Goal: Register for event/course

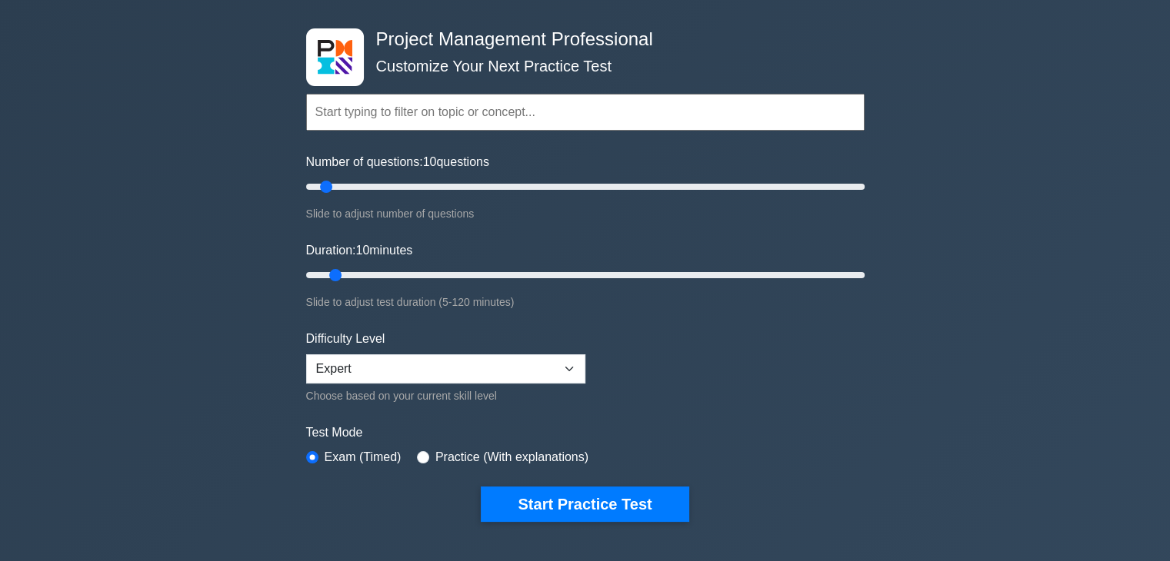
scroll to position [92, 0]
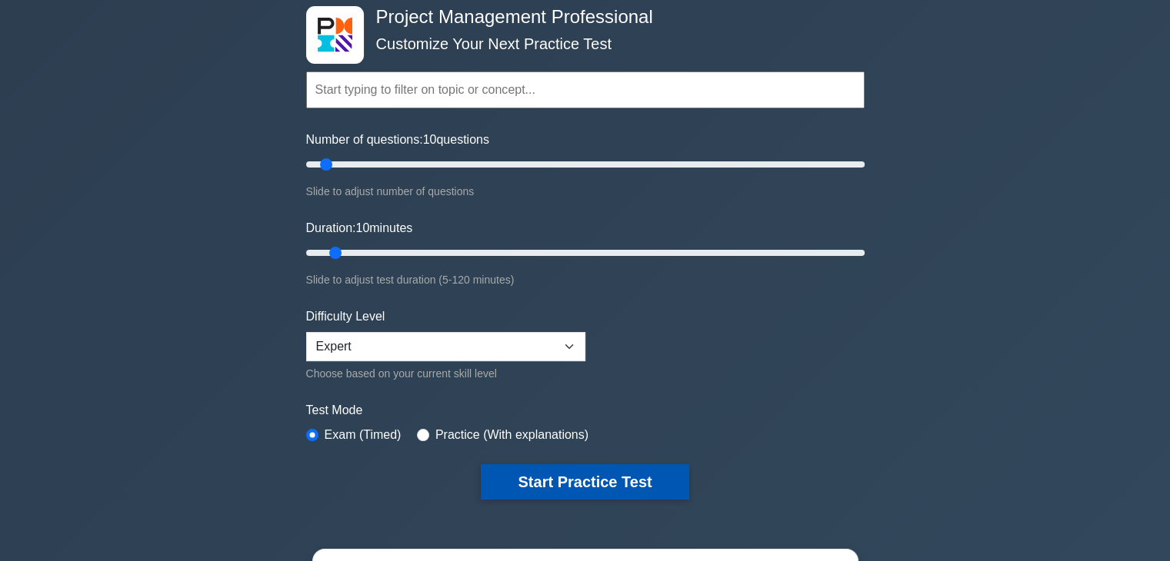
click at [579, 474] on button "Start Practice Test" at bounding box center [585, 482] width 208 height 35
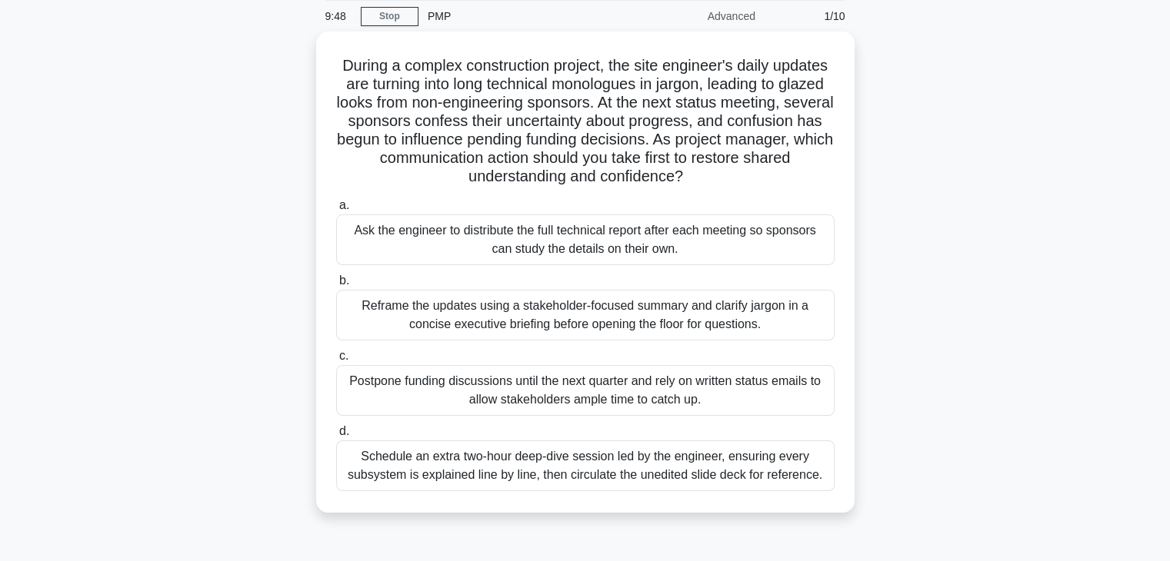
scroll to position [62, 0]
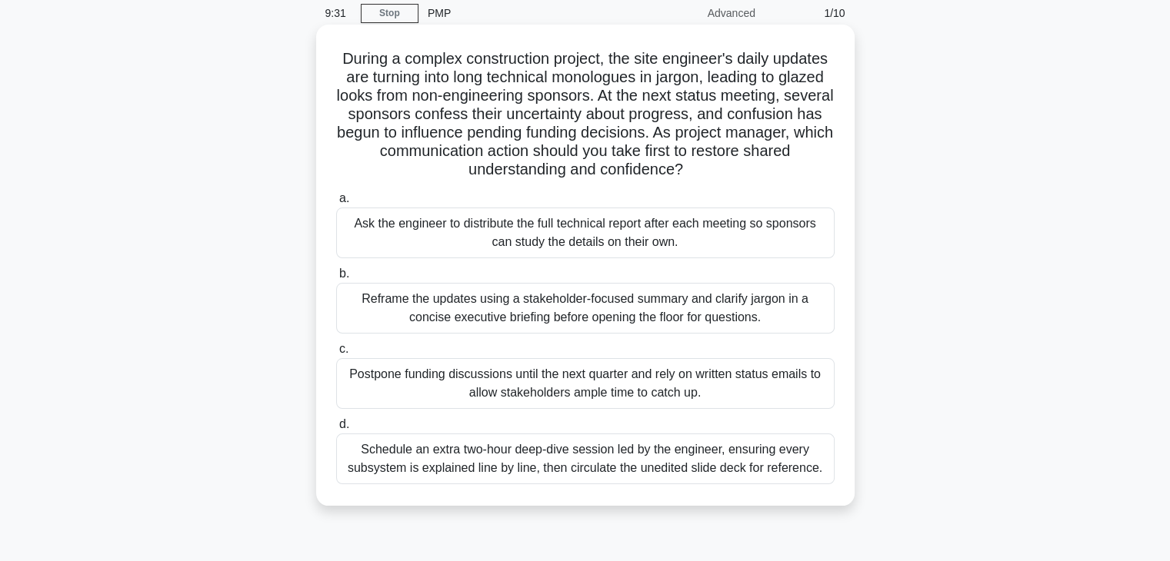
click at [581, 308] on div "Reframe the updates using a stakeholder-focused summary and clarify jargon in a…" at bounding box center [585, 308] width 498 height 51
click at [336, 279] on input "b. Reframe the updates using a stakeholder-focused summary and clarify jargon i…" at bounding box center [336, 274] width 0 height 10
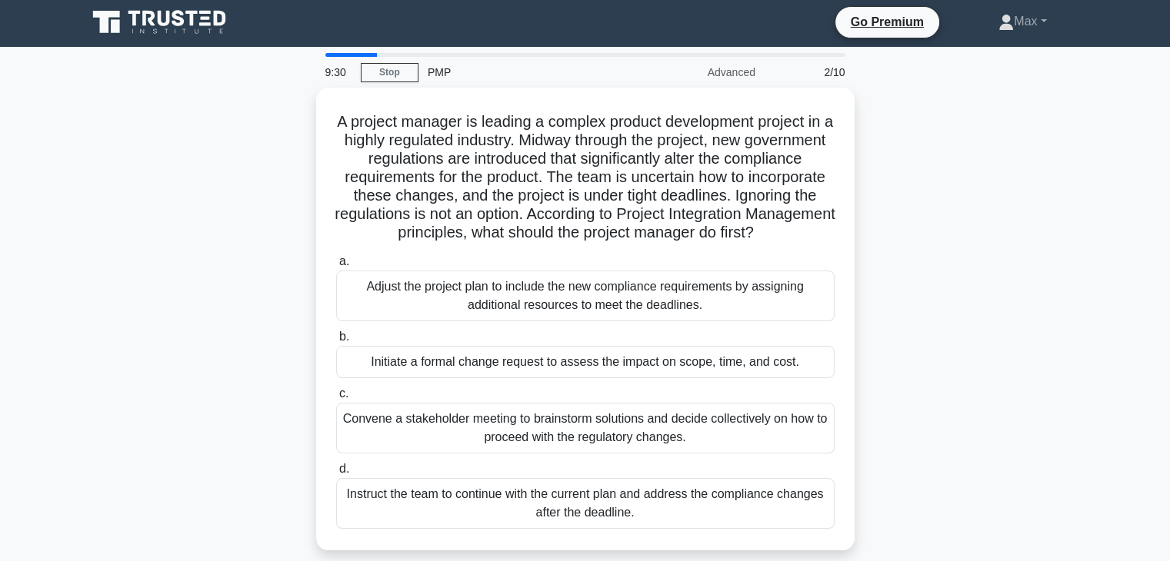
scroll to position [0, 0]
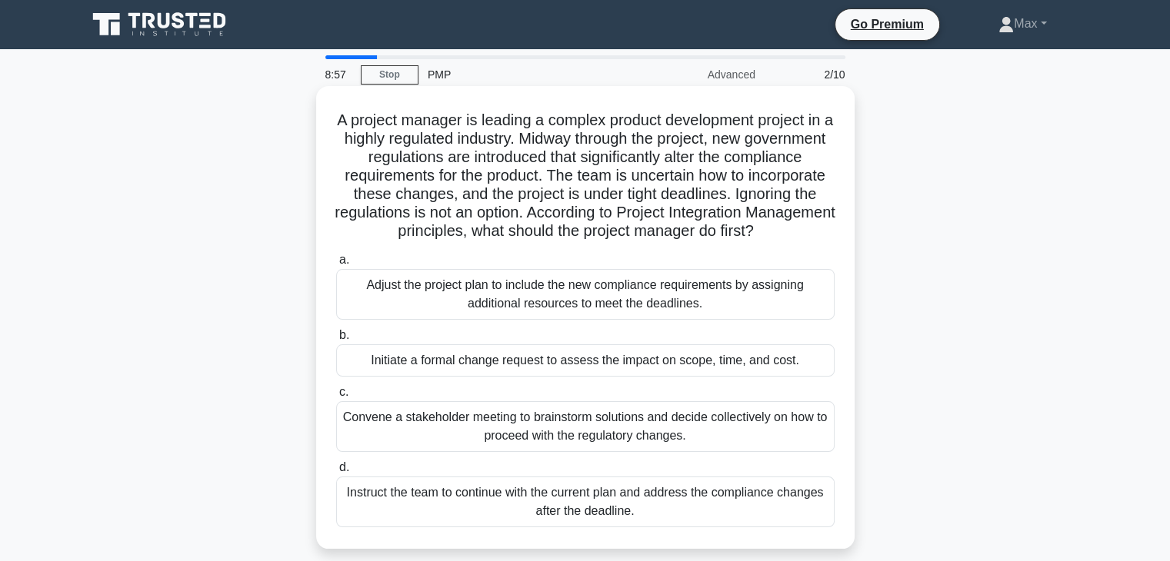
click at [553, 377] on div "Initiate a formal change request to assess the impact on scope, time, and cost." at bounding box center [585, 361] width 498 height 32
click at [336, 341] on input "b. Initiate a formal change request to assess the impact on scope, time, and co…" at bounding box center [336, 336] width 0 height 10
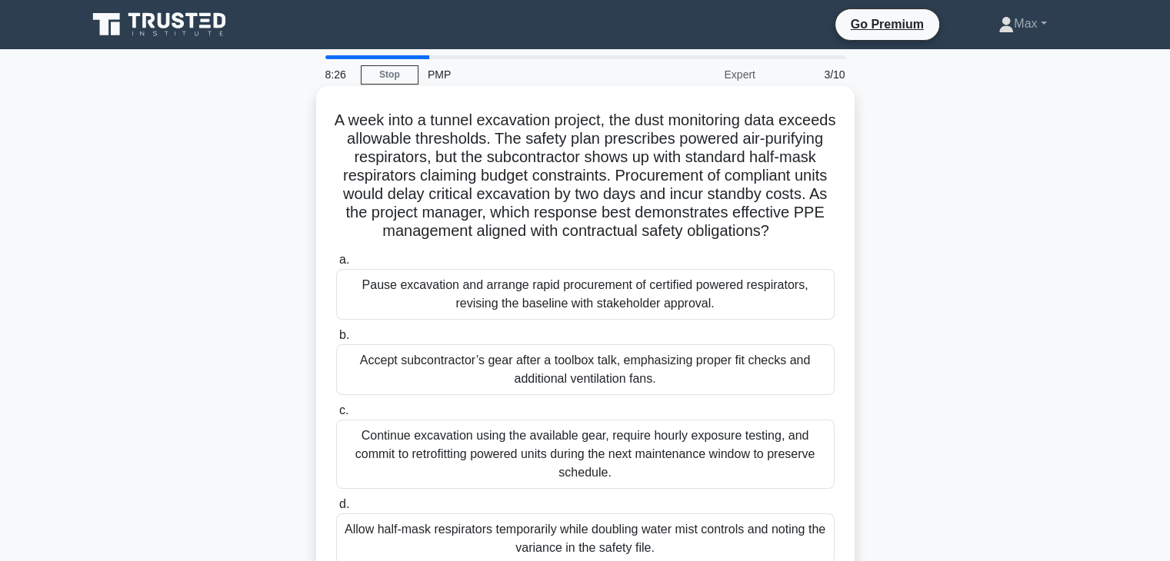
click at [564, 308] on div "Pause excavation and arrange rapid procurement of certified powered respirators…" at bounding box center [585, 294] width 498 height 51
click at [336, 265] on input "a. Pause excavation and arrange rapid procurement of certified powered respirat…" at bounding box center [336, 260] width 0 height 10
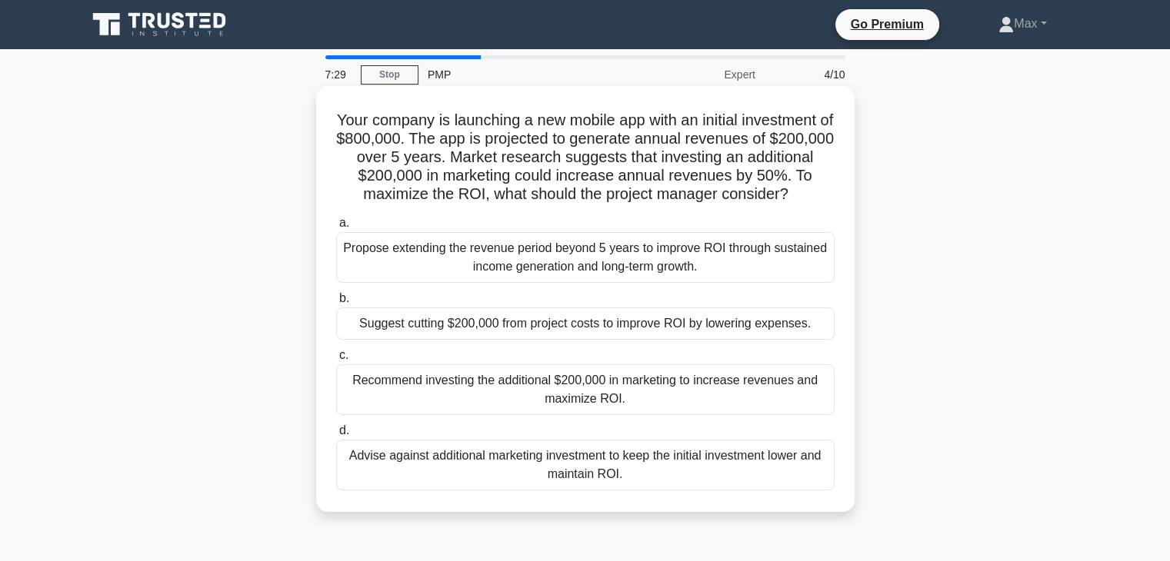
click at [558, 400] on div "Recommend investing the additional $200,000 in marketing to increase revenues a…" at bounding box center [585, 390] width 498 height 51
click at [336, 361] on input "c. Recommend investing the additional $200,000 in marketing to increase revenue…" at bounding box center [336, 356] width 0 height 10
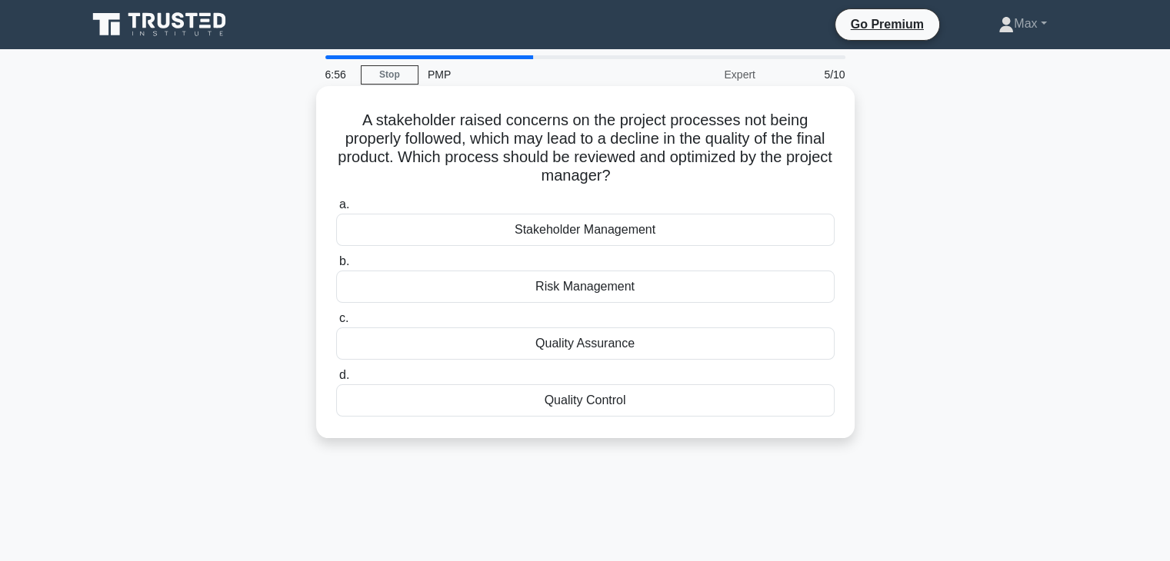
click at [578, 398] on div "Quality Control" at bounding box center [585, 401] width 498 height 32
click at [336, 381] on input "d. Quality Control" at bounding box center [336, 376] width 0 height 10
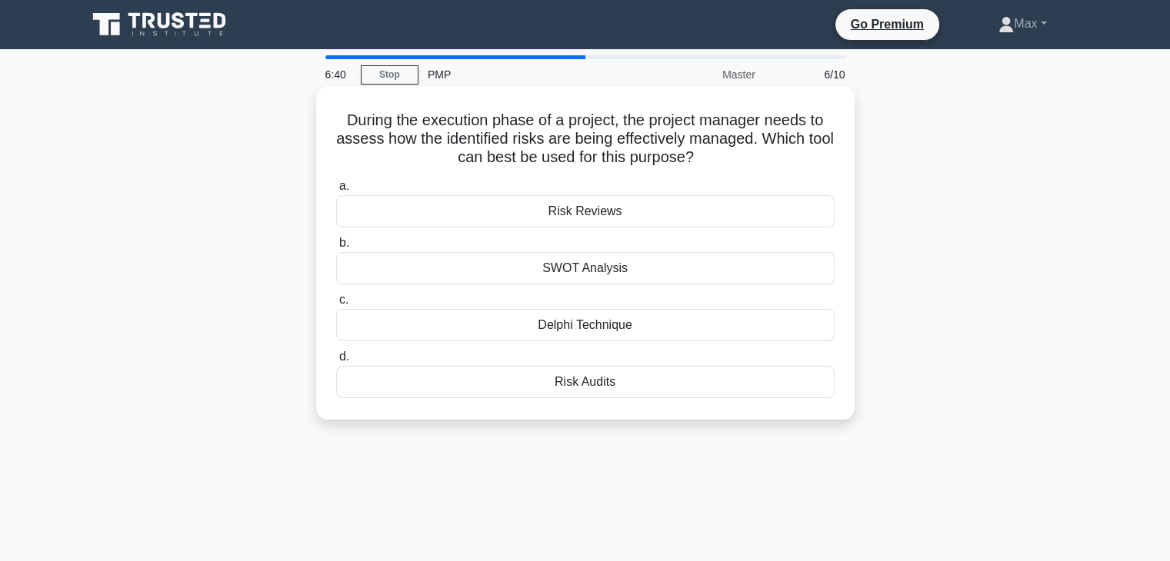
click at [579, 217] on div "Risk Reviews" at bounding box center [585, 211] width 498 height 32
click at [336, 191] on input "a. Risk Reviews" at bounding box center [336, 186] width 0 height 10
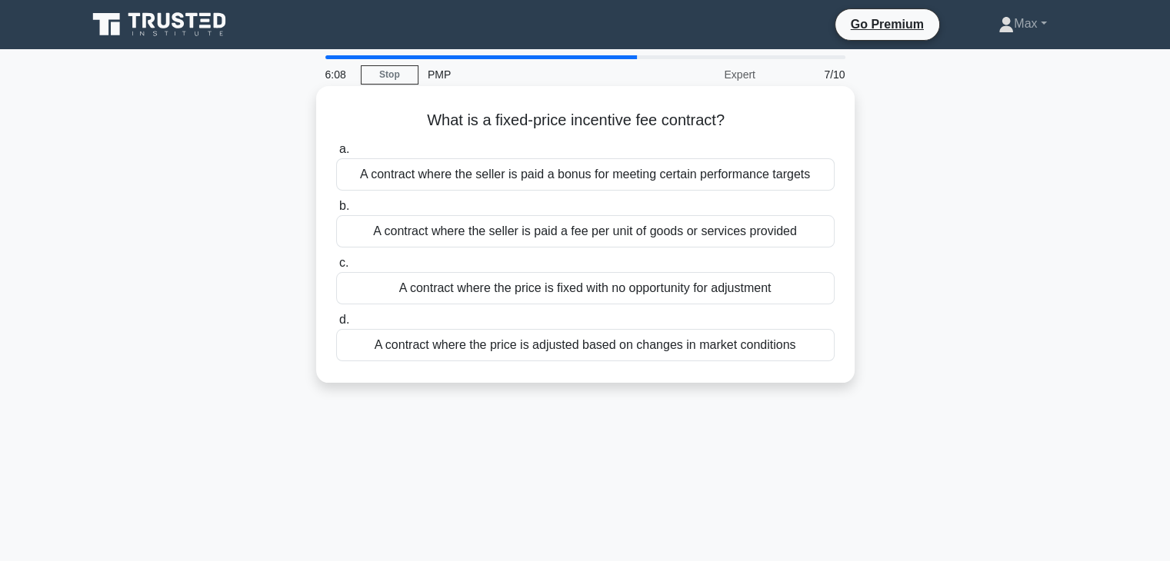
click at [592, 176] on div "A contract where the seller is paid a bonus for meeting certain performance tar…" at bounding box center [585, 174] width 498 height 32
click at [336, 155] on input "a. A contract where the seller is paid a bonus for meeting certain performance …" at bounding box center [336, 150] width 0 height 10
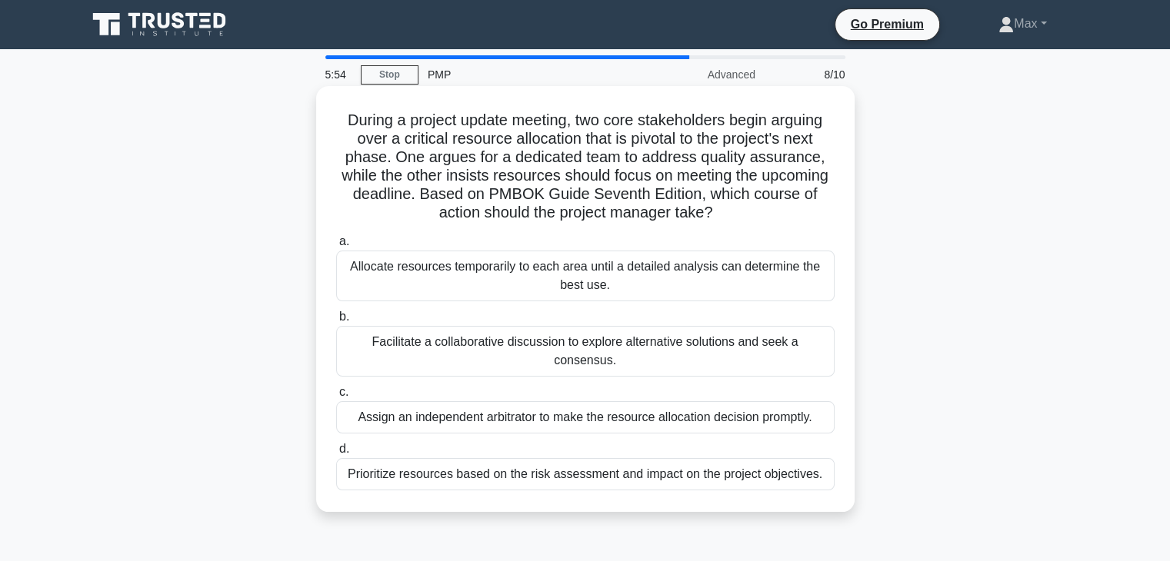
click at [498, 348] on div "Facilitate a collaborative discussion to explore alternative solutions and seek…" at bounding box center [585, 351] width 498 height 51
click at [336, 322] on input "b. Facilitate a collaborative discussion to explore alternative solutions and s…" at bounding box center [336, 317] width 0 height 10
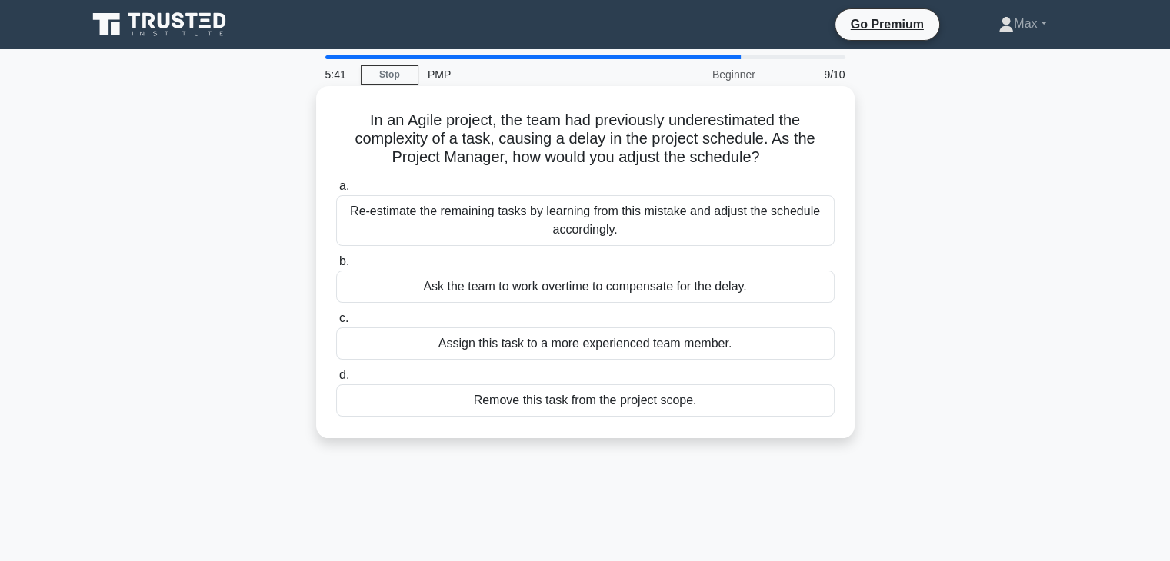
click at [604, 219] on div "Re-estimate the remaining tasks by learning from this mistake and adjust the sc…" at bounding box center [585, 220] width 498 height 51
click at [336, 191] on input "a. Re-estimate the remaining tasks by learning from this mistake and adjust the…" at bounding box center [336, 186] width 0 height 10
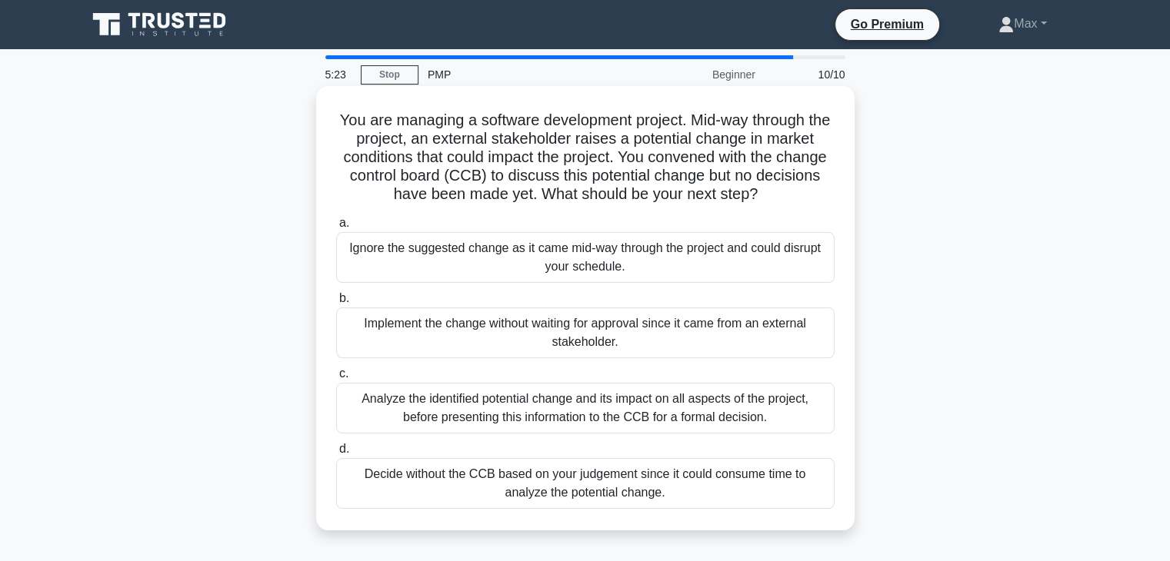
click at [591, 401] on div "Analyze the identified potential change and its impact on all aspects of the pr…" at bounding box center [585, 408] width 498 height 51
click at [336, 379] on input "c. Analyze the identified potential change and its impact on all aspects of the…" at bounding box center [336, 374] width 0 height 10
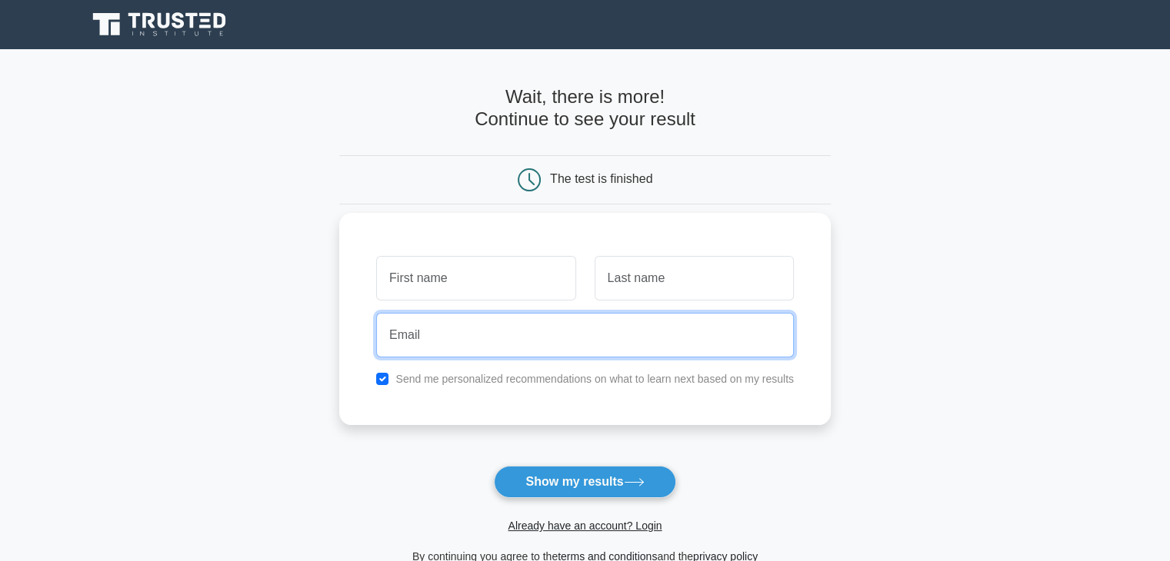
click at [541, 331] on input "email" at bounding box center [585, 335] width 418 height 45
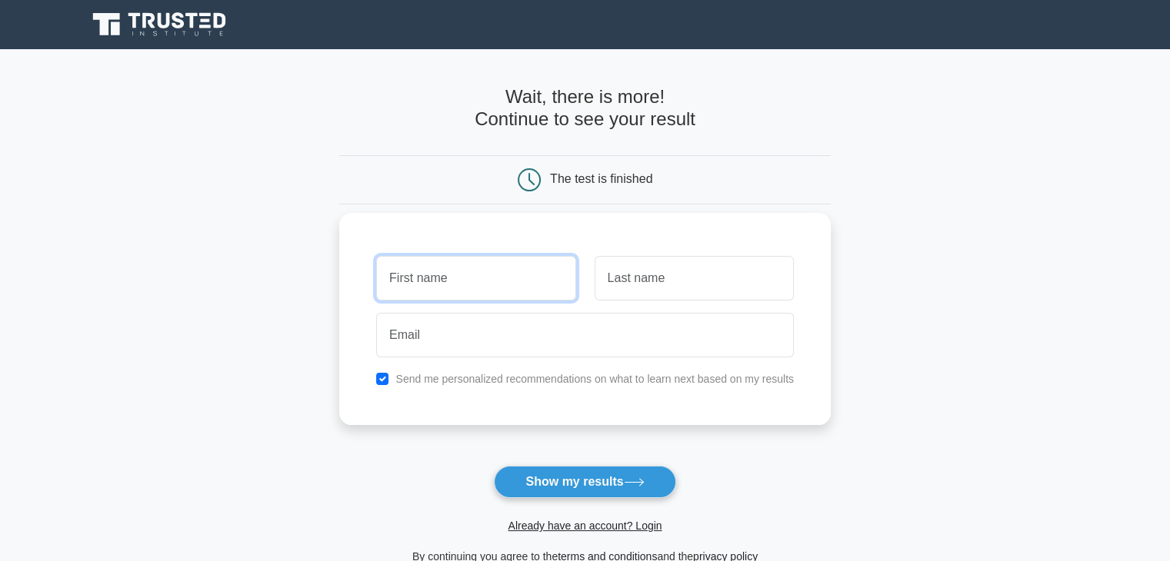
click at [529, 274] on input "text" at bounding box center [475, 278] width 199 height 45
type input "Man"
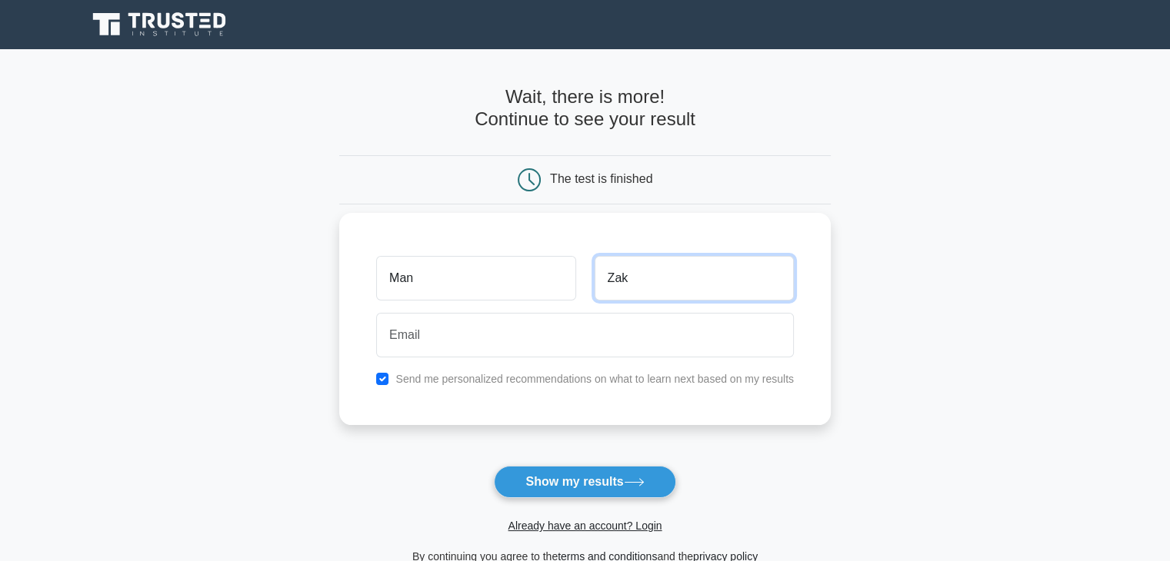
type input "Zak"
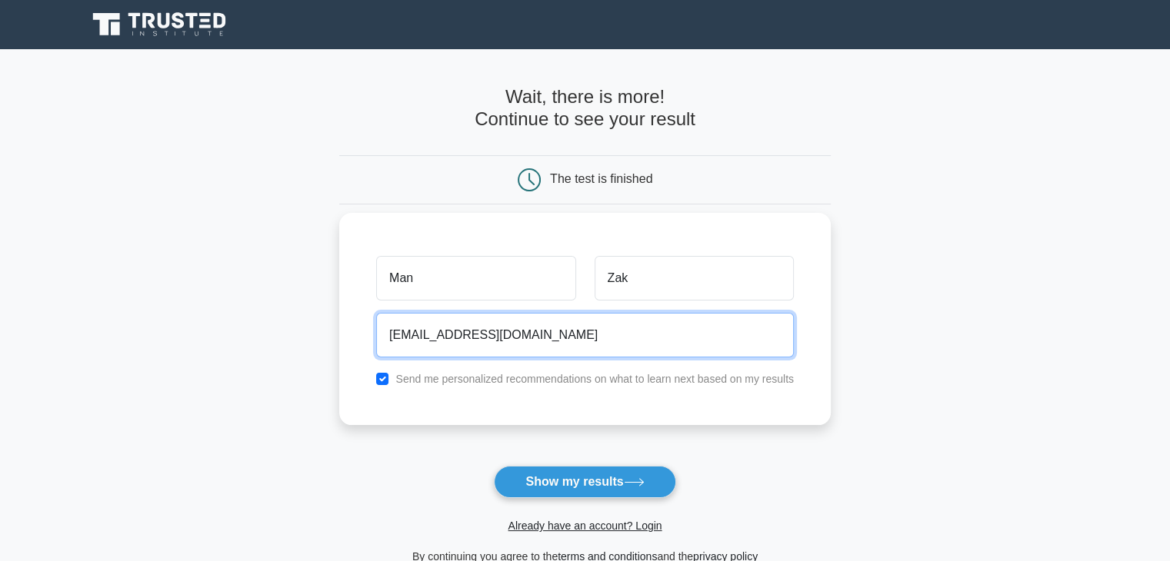
type input "Edmbt@gmail.com"
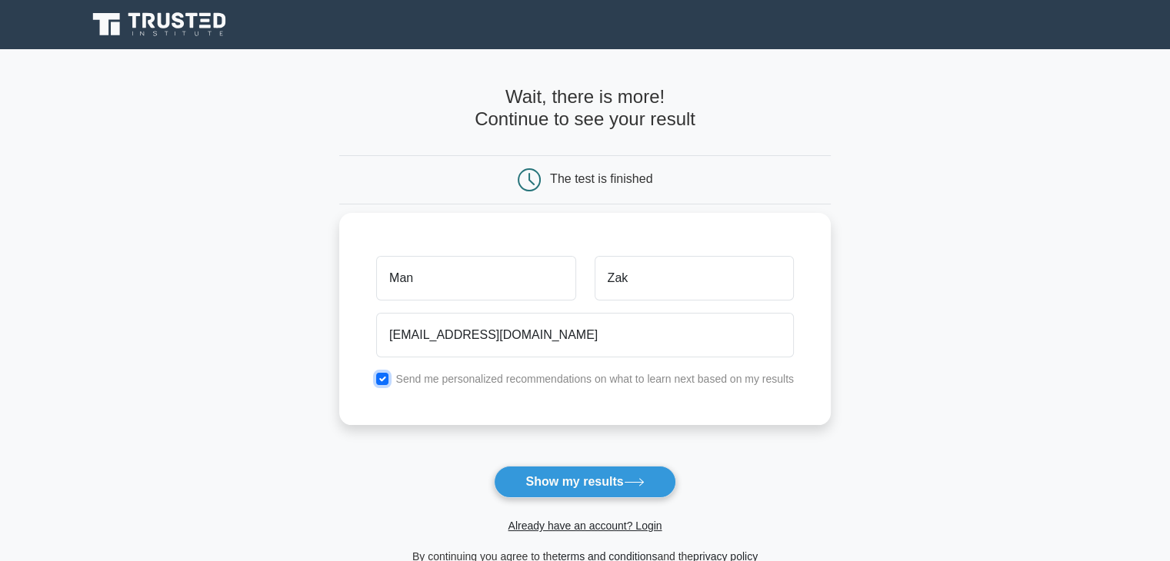
click at [381, 379] on input "checkbox" at bounding box center [382, 379] width 12 height 12
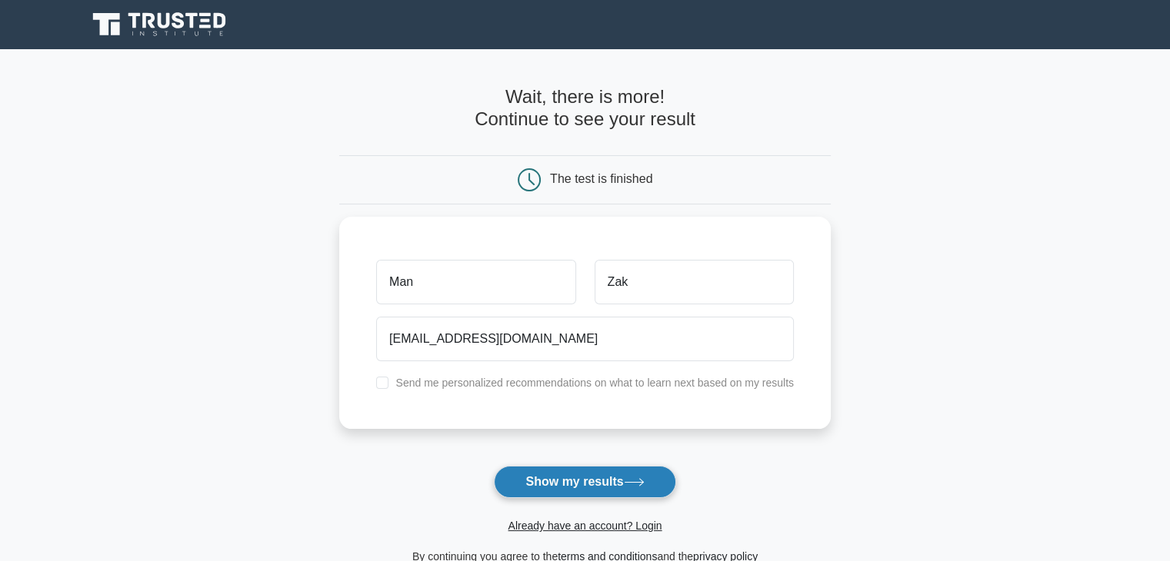
click at [556, 474] on button "Show my results" at bounding box center [584, 482] width 181 height 32
click at [549, 483] on form "Wait, there is more! Continue to see your result The test is finished Man Zak" at bounding box center [584, 326] width 491 height 480
click at [629, 480] on form "Wait, there is more! Continue to see your result The test is finished Man Zak" at bounding box center [584, 326] width 491 height 480
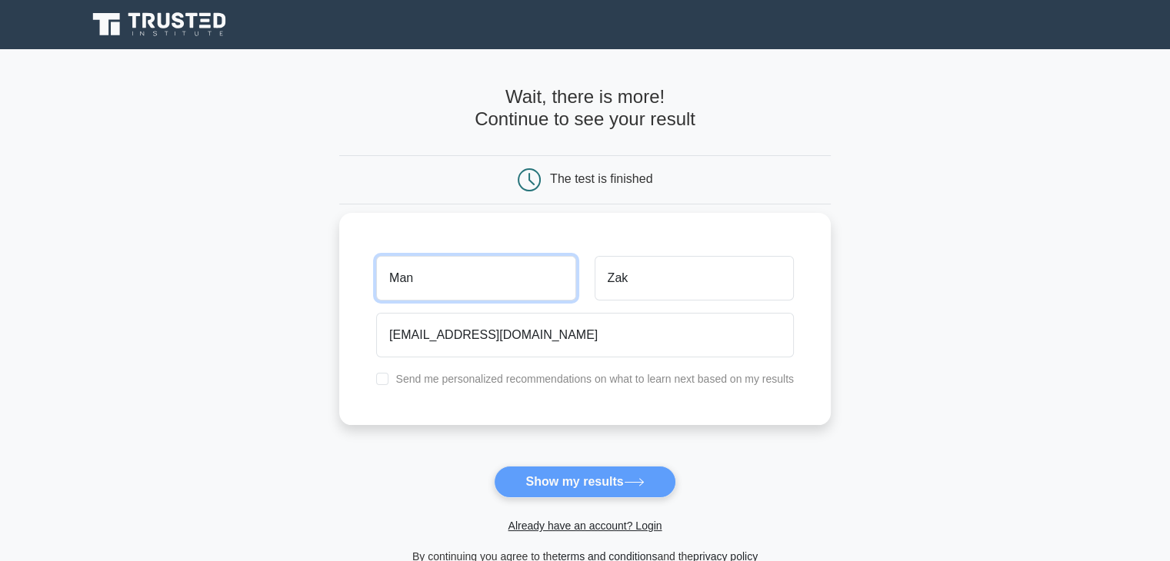
click at [524, 265] on input "Man" at bounding box center [475, 278] width 199 height 45
click at [381, 379] on input "checkbox" at bounding box center [382, 379] width 12 height 12
checkbox input "true"
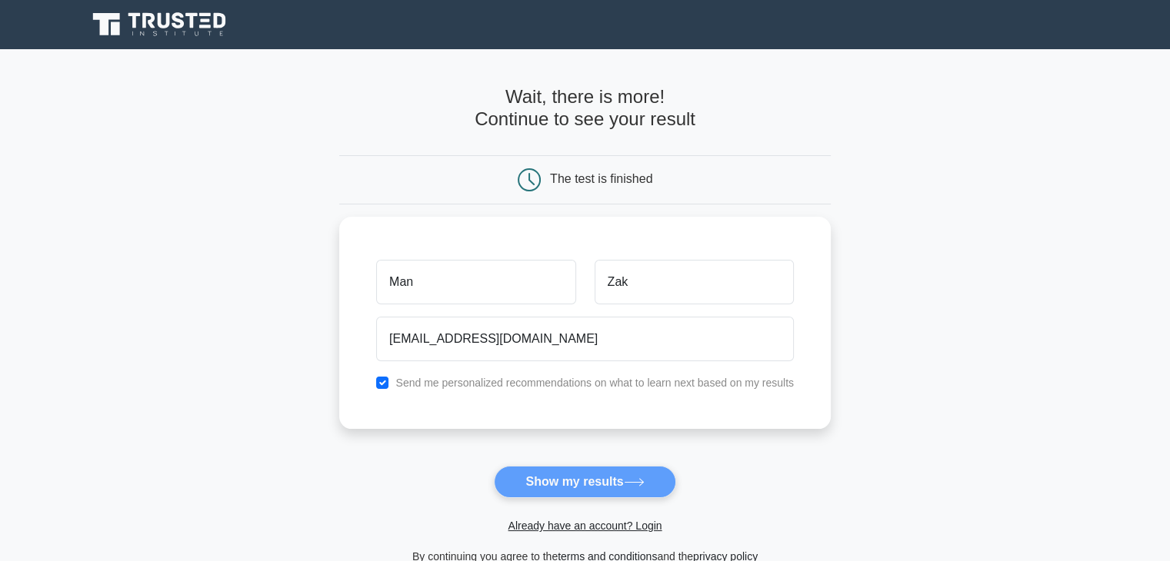
click at [544, 484] on form "Wait, there is more! Continue to see your result The test is finished Man Zak" at bounding box center [584, 326] width 491 height 480
drag, startPoint x: 591, startPoint y: 478, endPoint x: 640, endPoint y: 484, distance: 49.6
click at [640, 484] on form "Wait, there is more! Continue to see your result The test is finished Man Zak" at bounding box center [584, 326] width 491 height 480
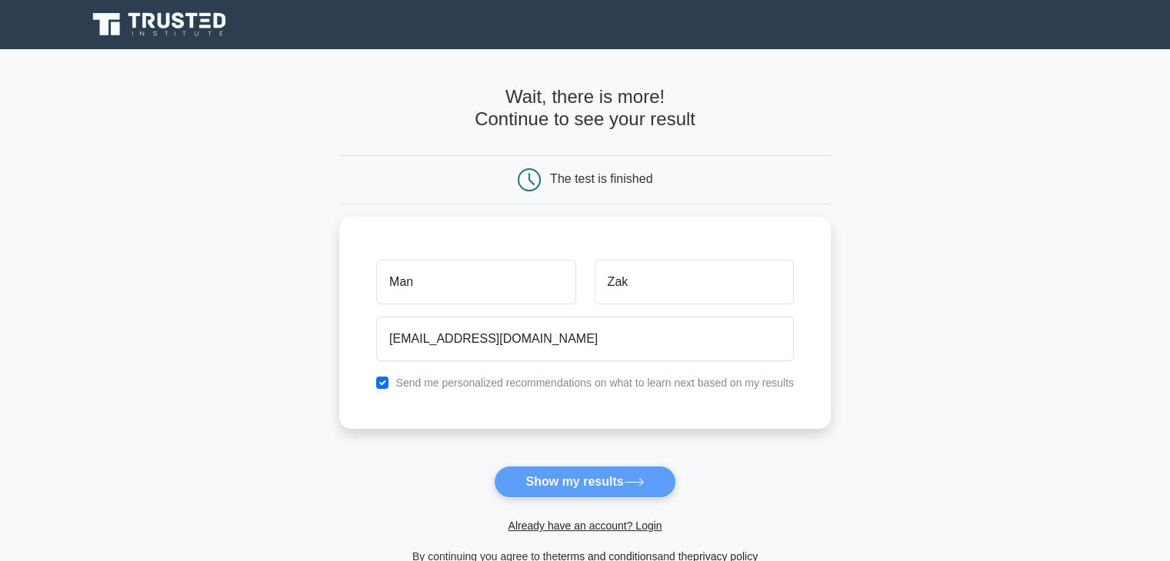
click at [761, 489] on form "Wait, there is more! Continue to see your result The test is finished Man Zak" at bounding box center [584, 326] width 491 height 480
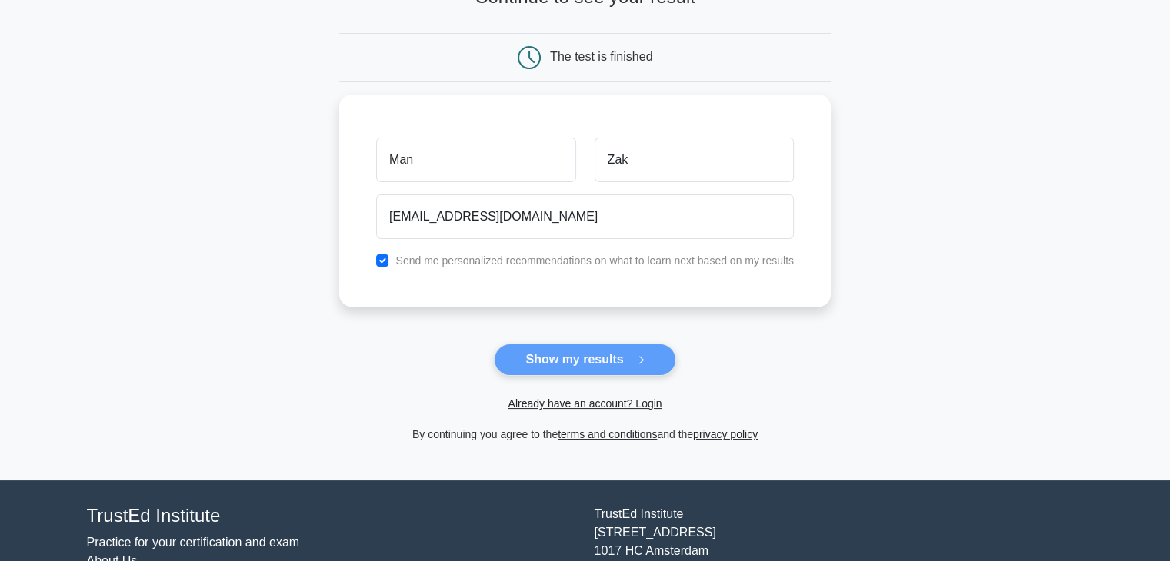
scroll to position [123, 0]
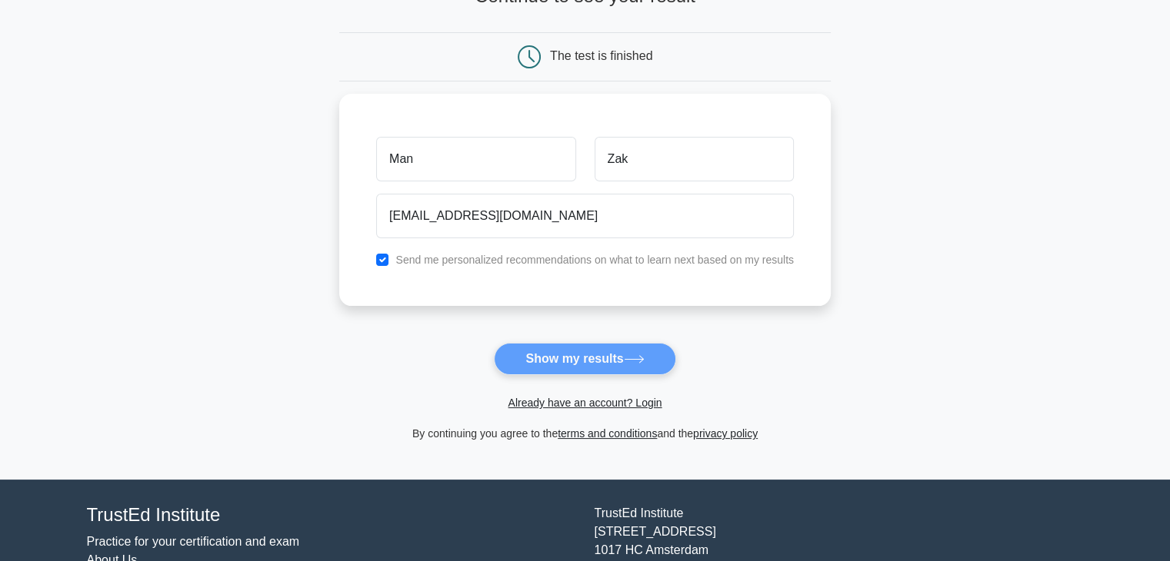
click at [597, 358] on form "Wait, there is more! Continue to see your result The test is finished Man Zak" at bounding box center [584, 203] width 491 height 480
click at [591, 361] on form "Wait, there is more! Continue to see your result The test is finished Man Zak" at bounding box center [584, 203] width 491 height 480
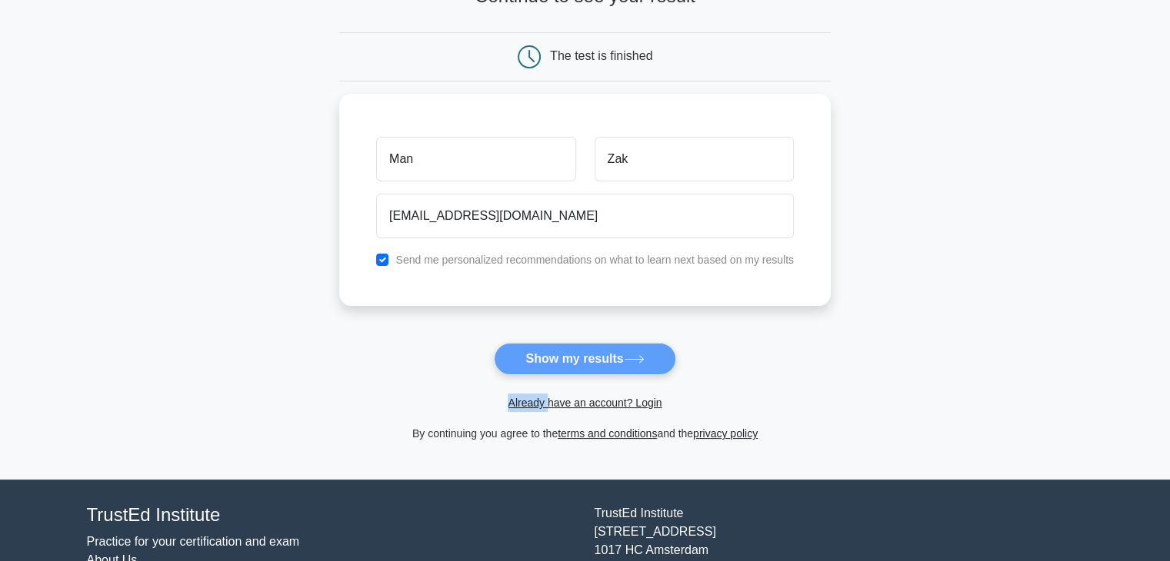
click at [591, 361] on form "Wait, there is more! Continue to see your result The test is finished Man Zak" at bounding box center [584, 203] width 491 height 480
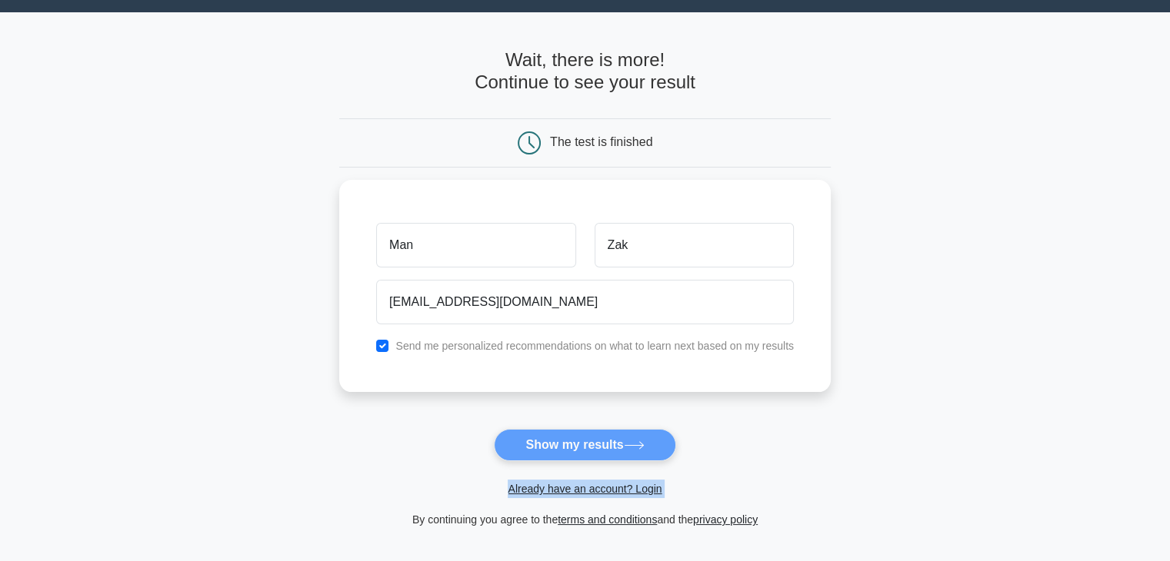
scroll to position [0, 0]
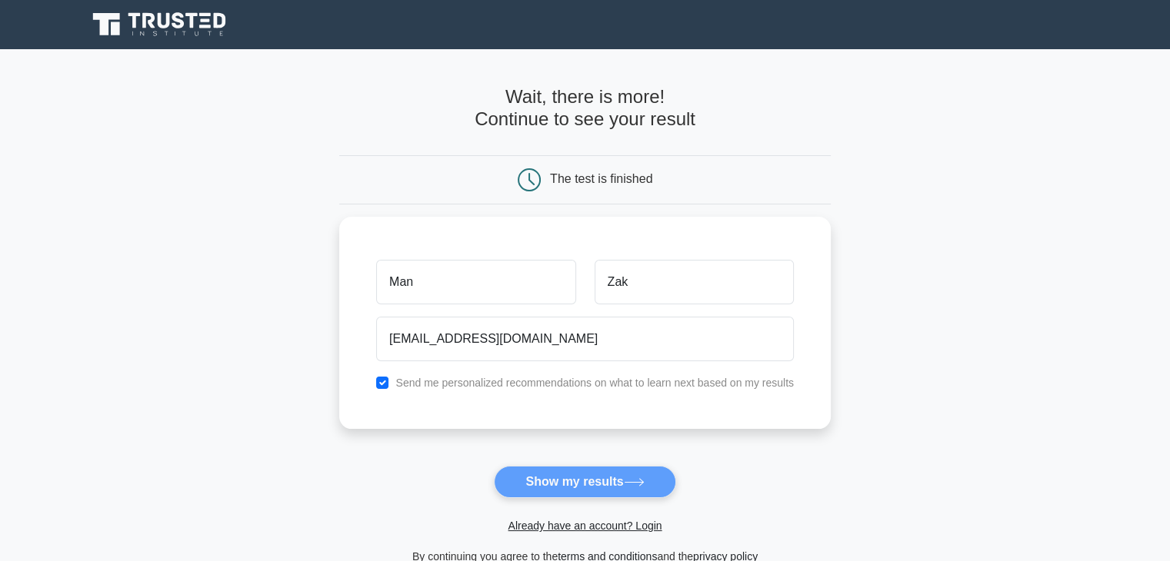
click at [630, 191] on div "The test is finished" at bounding box center [584, 179] width 491 height 49
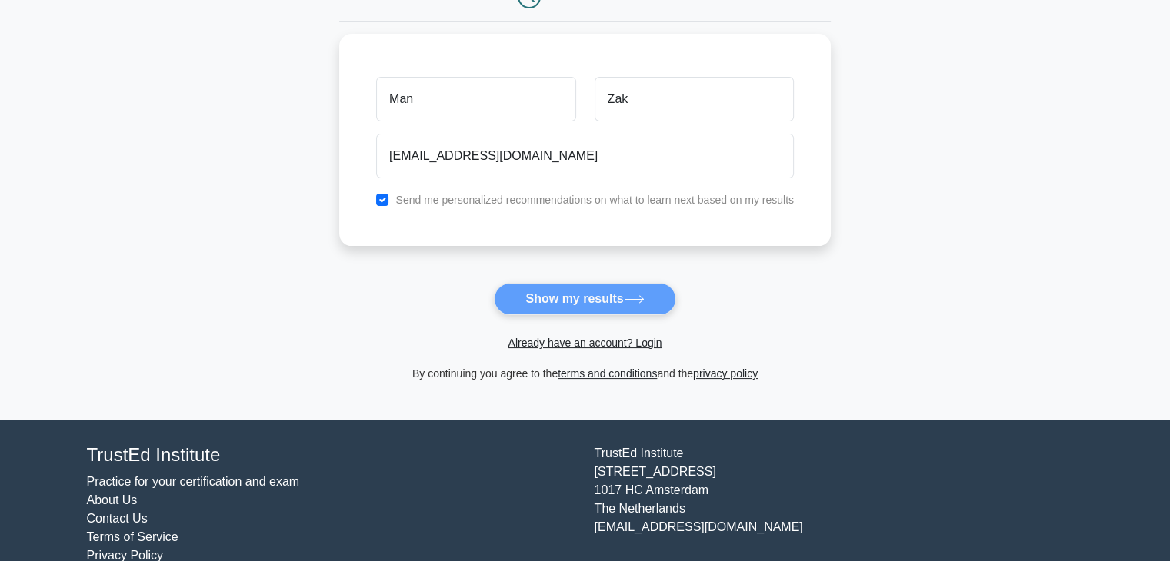
scroll to position [185, 0]
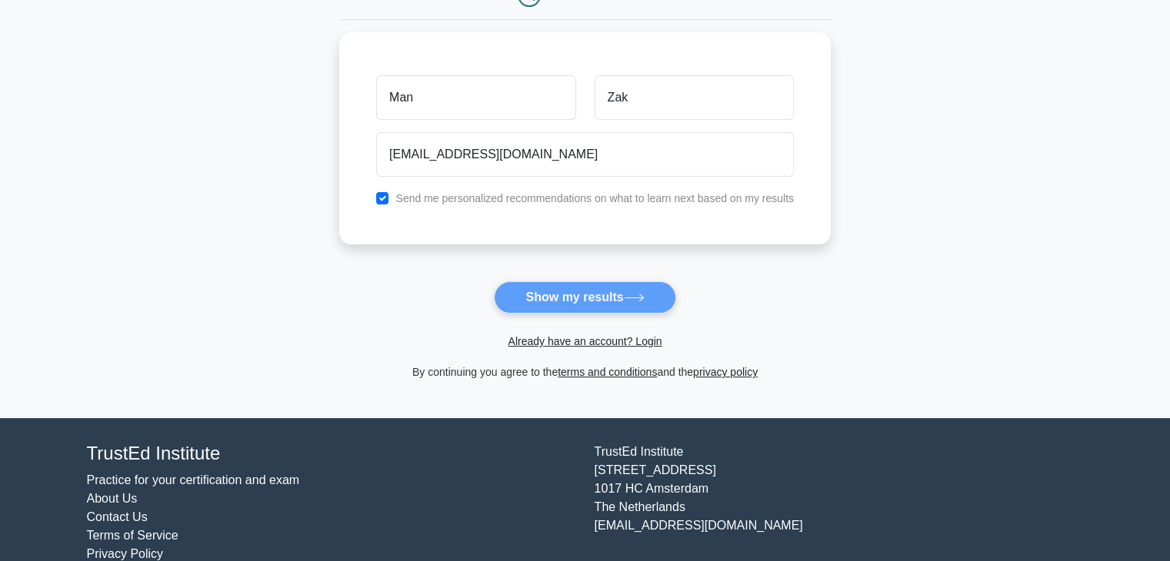
click at [569, 303] on form "Wait, there is more! Continue to see your result The test is finished Man Zak" at bounding box center [584, 142] width 491 height 480
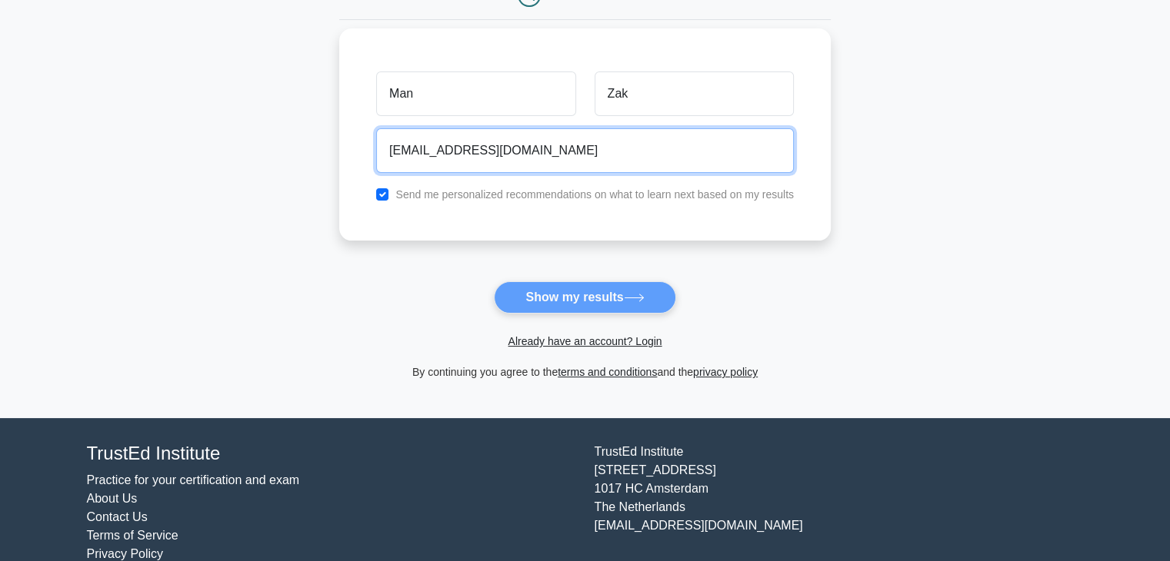
click at [428, 151] on input "Edmbt@gmail.com" at bounding box center [585, 150] width 418 height 45
click at [428, 151] on input "@gmaiml.com" at bounding box center [585, 150] width 418 height 45
type input "Marvey@yahoo.com"
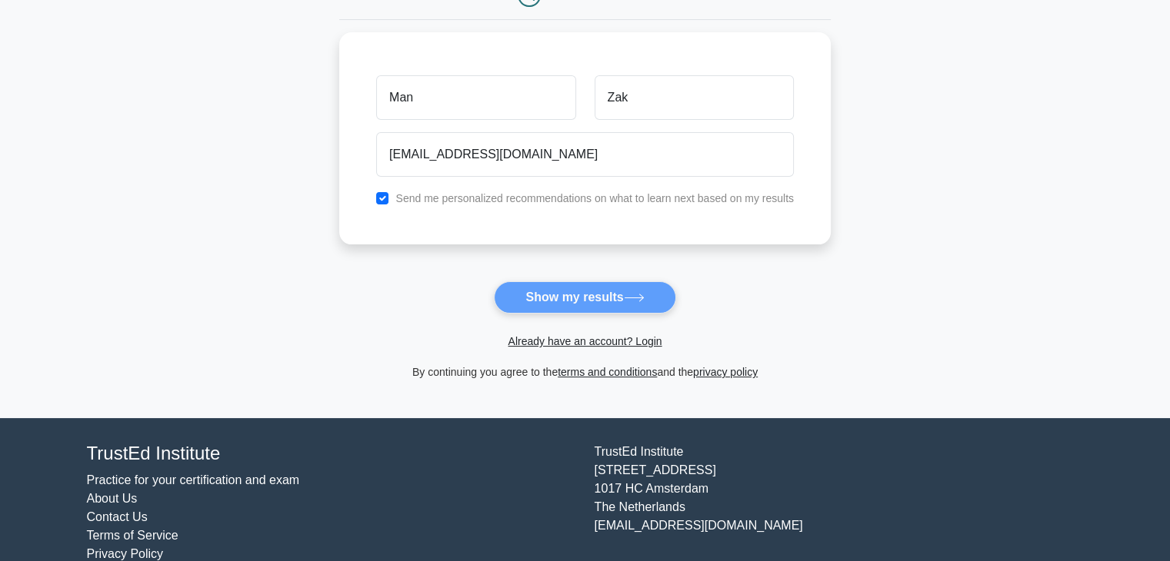
click at [544, 298] on form "Wait, there is more! Continue to see your result The test is finished Man Zak" at bounding box center [584, 142] width 491 height 480
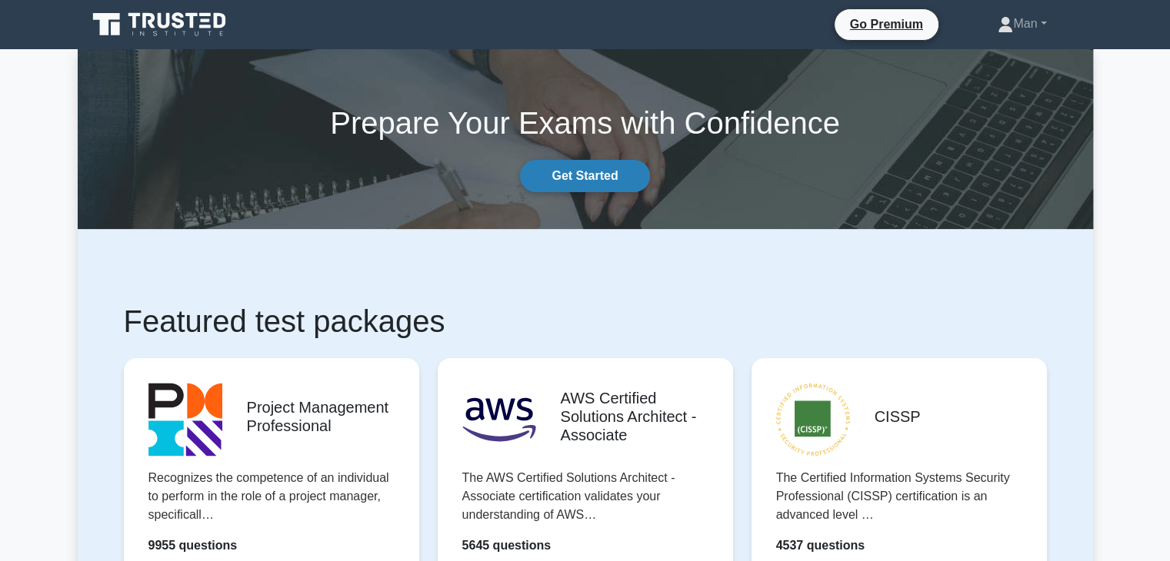
click at [603, 182] on link "Get Started" at bounding box center [584, 176] width 129 height 32
